Goal: Check status: Check status

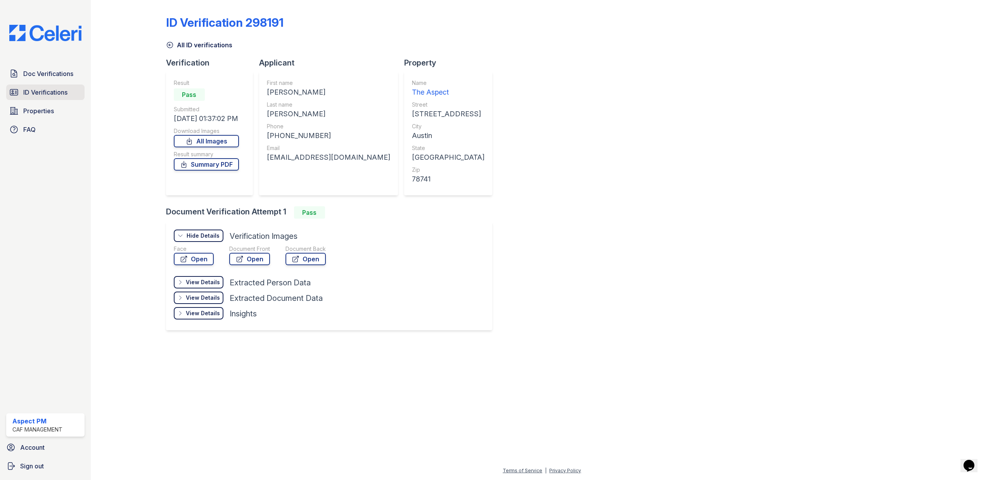
click at [43, 94] on span "ID Verifications" at bounding box center [45, 92] width 44 height 9
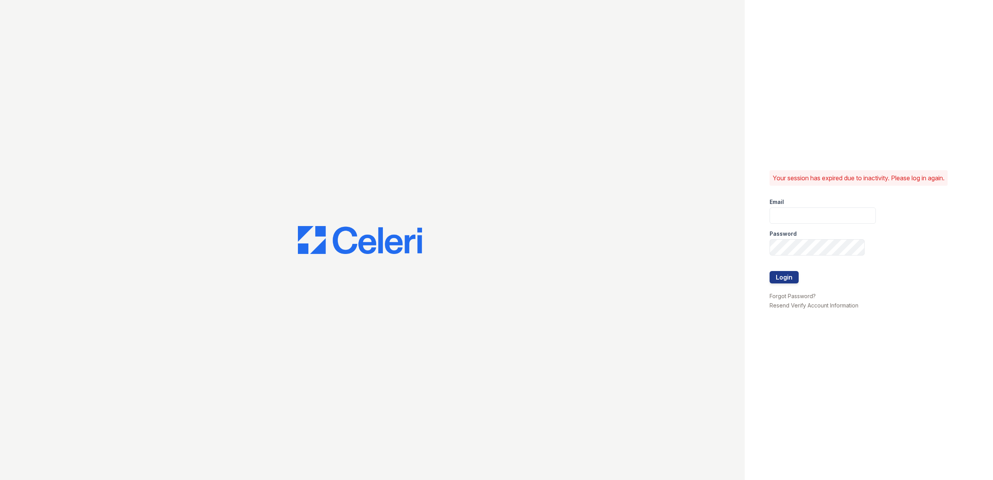
type input "[DOMAIN_NAME][EMAIL_ADDRESS][DOMAIN_NAME]"
click at [777, 278] on button "Login" at bounding box center [784, 277] width 29 height 12
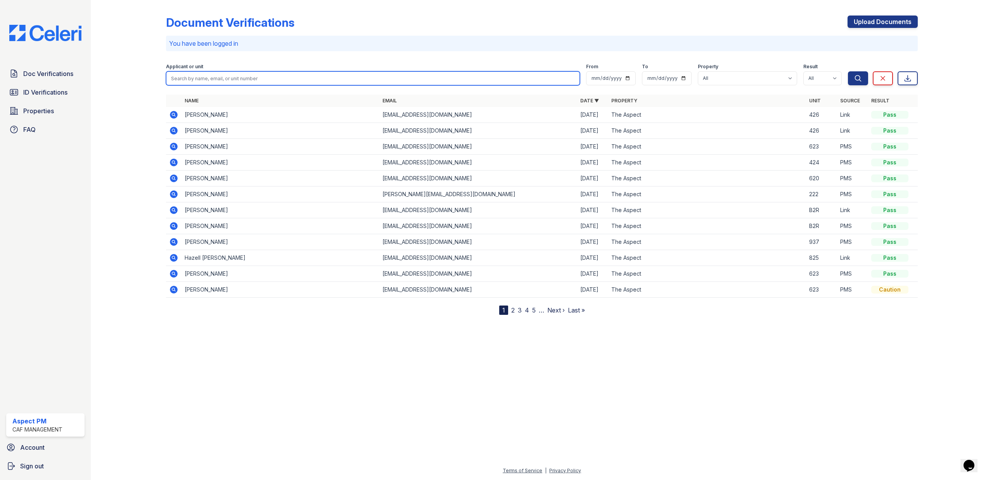
click at [255, 83] on input "search" at bounding box center [373, 78] width 414 height 14
type input "William"
click at [848, 71] on button "Search" at bounding box center [858, 78] width 20 height 14
